Goal: Information Seeking & Learning: Learn about a topic

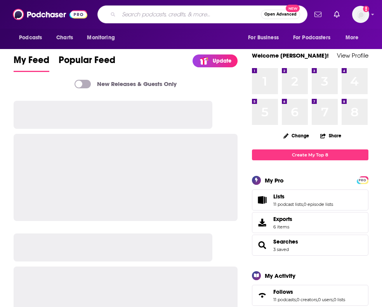
click at [143, 19] on input "Search podcasts, credits, & more..." at bounding box center [190, 14] width 142 height 12
type input "ai chat"
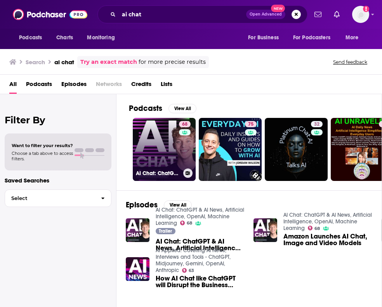
click at [164, 146] on link "68 AI Chat: ChatGPT & AI News, Artificial Intelligence, OpenAI, Machine Learning" at bounding box center [164, 149] width 63 height 63
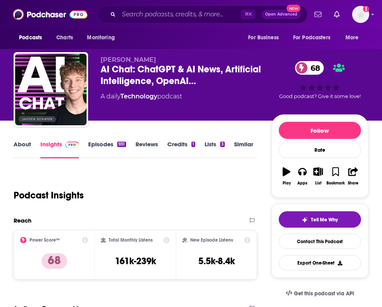
click at [20, 141] on link "About" at bounding box center [22, 149] width 17 height 18
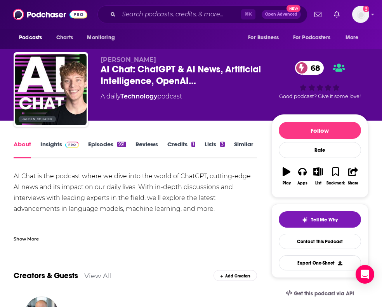
click at [216, 212] on div "AI Chat is the podcast where we dive into the world of ChatGPT, cutting-edge AI…" at bounding box center [136, 214] width 244 height 87
click at [31, 240] on div "Show More" at bounding box center [26, 237] width 25 height 7
